Goal: Task Accomplishment & Management: Complete application form

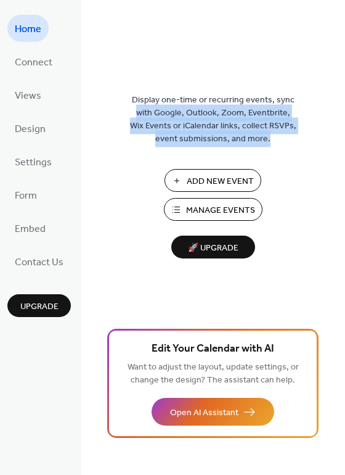
drag, startPoint x: 340, startPoint y: 103, endPoint x: 332, endPoint y: 171, distance: 68.9
click at [332, 171] on div "Display one-time or recurring events, sync with Google, Outlook, Zoom, Eventbri…" at bounding box center [213, 257] width 265 height 435
click at [314, 173] on div "Display one-time or recurring events, sync with Google, Outlook, Zoom, Eventbri…" at bounding box center [213, 257] width 265 height 435
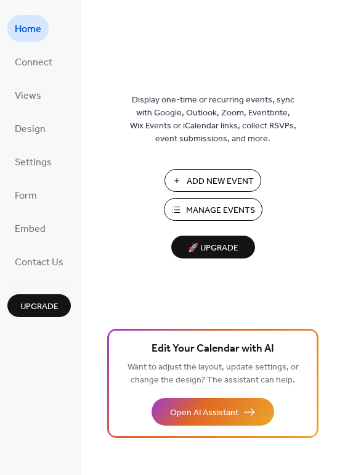
drag, startPoint x: 342, startPoint y: 144, endPoint x: 342, endPoint y: 179, distance: 35.8
click at [342, 179] on div "Display one-time or recurring events, sync with Google, Outlook, Zoom, Eventbri…" at bounding box center [213, 257] width 265 height 435
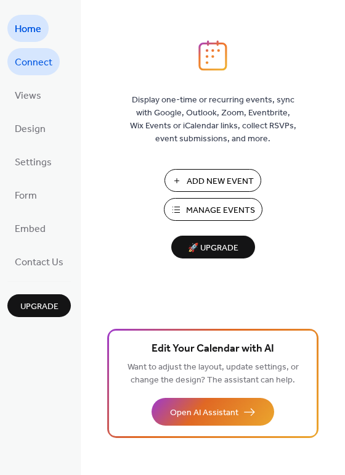
click at [36, 51] on link "Connect" at bounding box center [33, 61] width 52 height 27
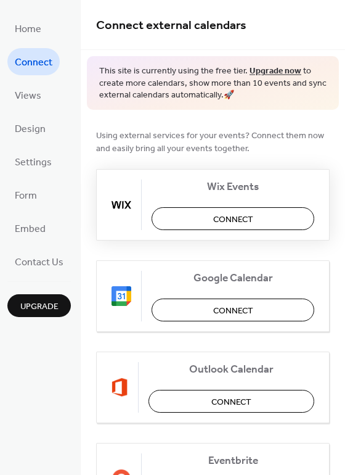
click at [181, 222] on button "Connect" at bounding box center [233, 218] width 163 height 23
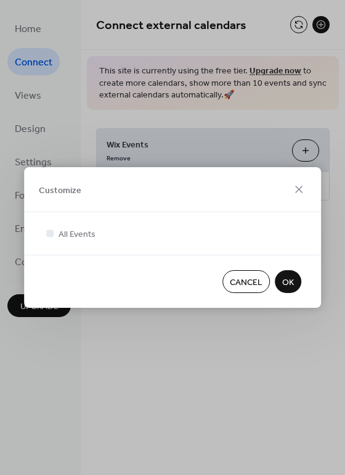
click at [288, 282] on span "OK" at bounding box center [288, 282] width 12 height 13
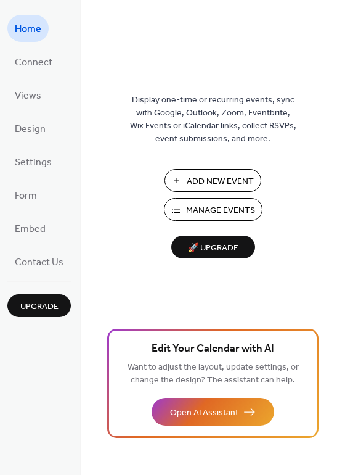
click at [191, 182] on span "Add New Event" at bounding box center [220, 181] width 67 height 13
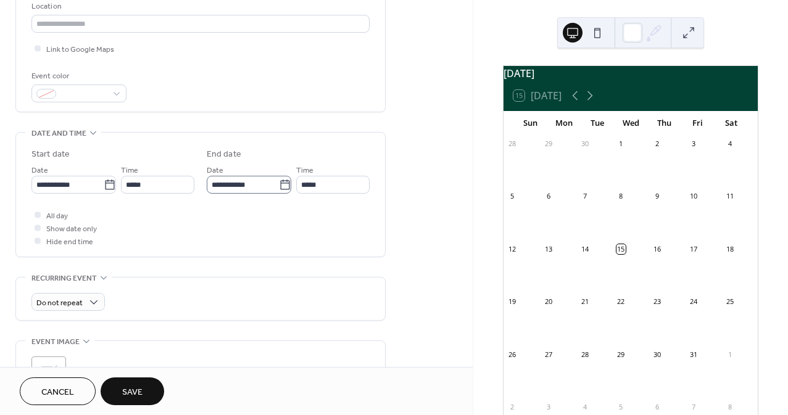
scroll to position [270, 0]
type input "**********"
click at [113, 93] on div at bounding box center [78, 94] width 95 height 18
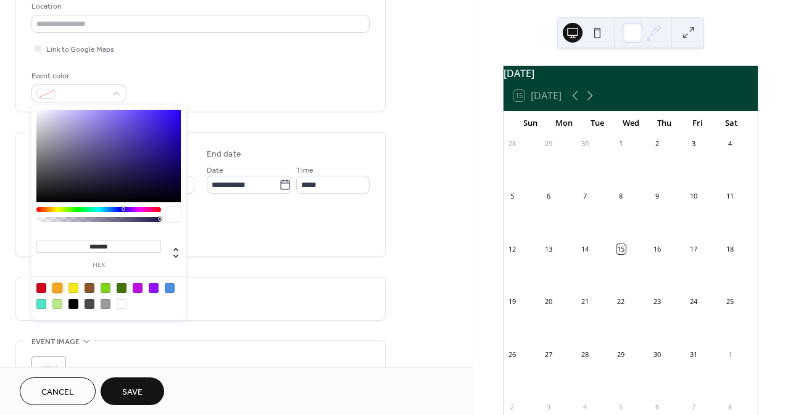
click at [54, 284] on div at bounding box center [57, 288] width 10 height 10
type input "*******"
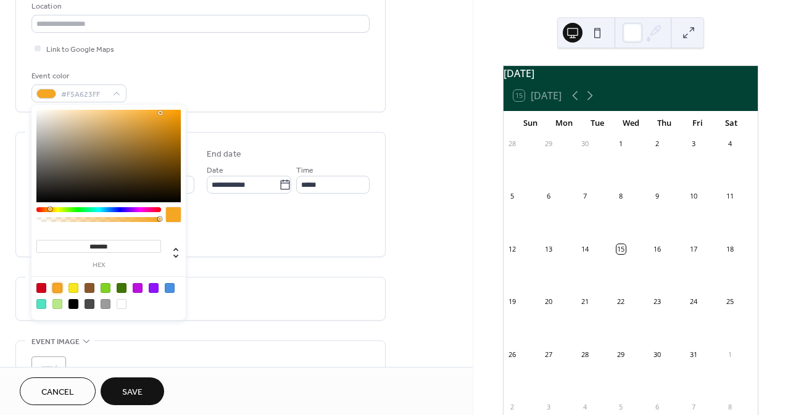
click at [245, 271] on div "**********" at bounding box center [200, 170] width 370 height 743
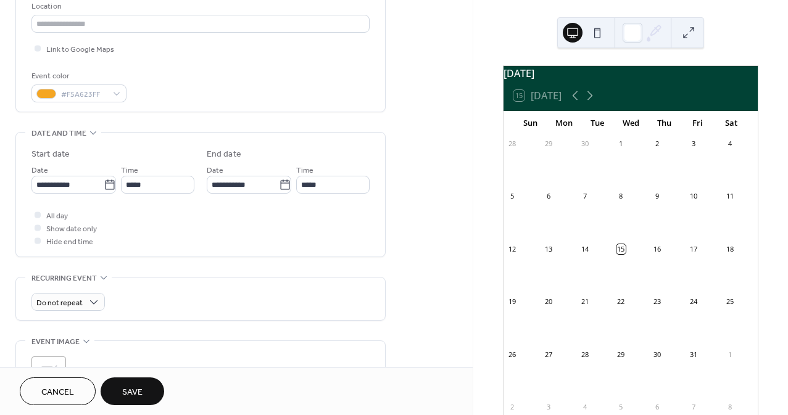
click at [144, 386] on button "Save" at bounding box center [133, 391] width 64 height 28
